Goal: Task Accomplishment & Management: Complete application form

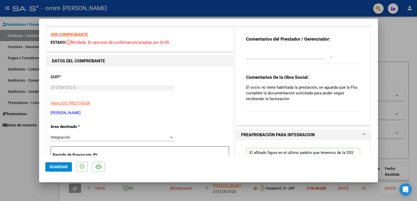
scroll to position [4, 0]
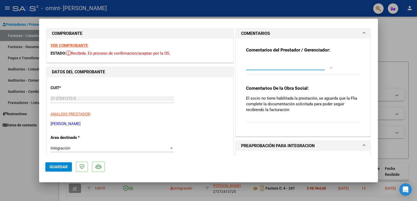
click at [297, 62] on textarea at bounding box center [289, 64] width 86 height 10
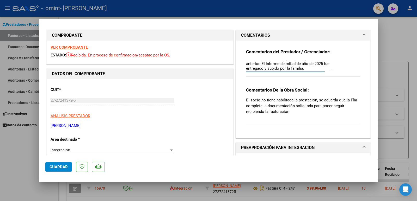
scroll to position [0, 0]
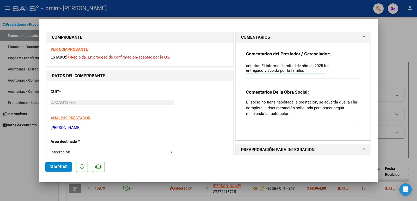
type textarea "El informe 2024 corresponde a la prestadora anterior. El informe de mitad de añ…"
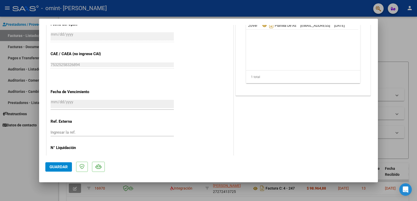
scroll to position [317, 0]
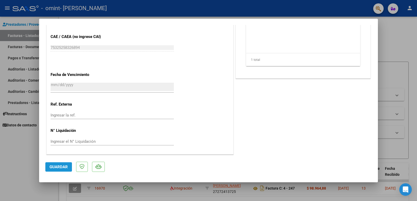
click at [48, 168] on button "Guardar" at bounding box center [58, 167] width 27 height 9
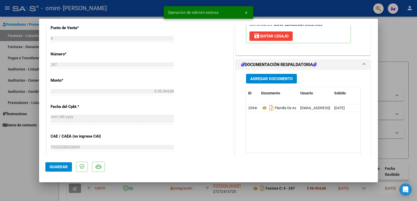
scroll to position [212, 0]
